Goal: Check status: Check status

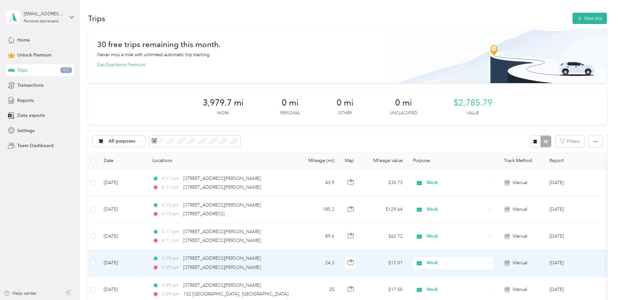
scroll to position [260, 0]
